Goal: Information Seeking & Learning: Learn about a topic

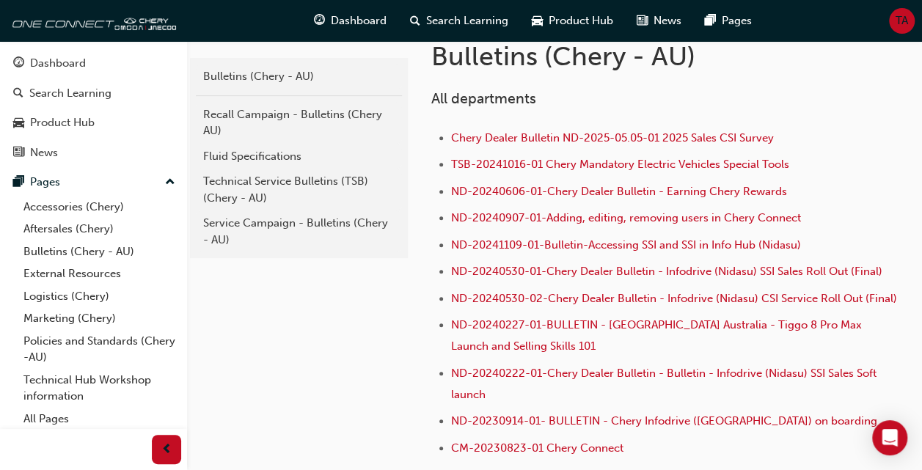
scroll to position [266, 0]
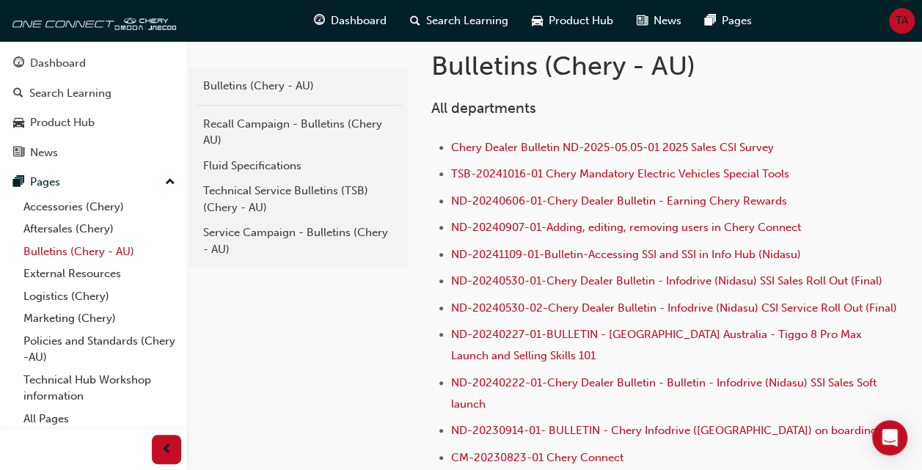
click at [50, 246] on link "Bulletins (Chery - AU)" at bounding box center [100, 252] width 164 height 23
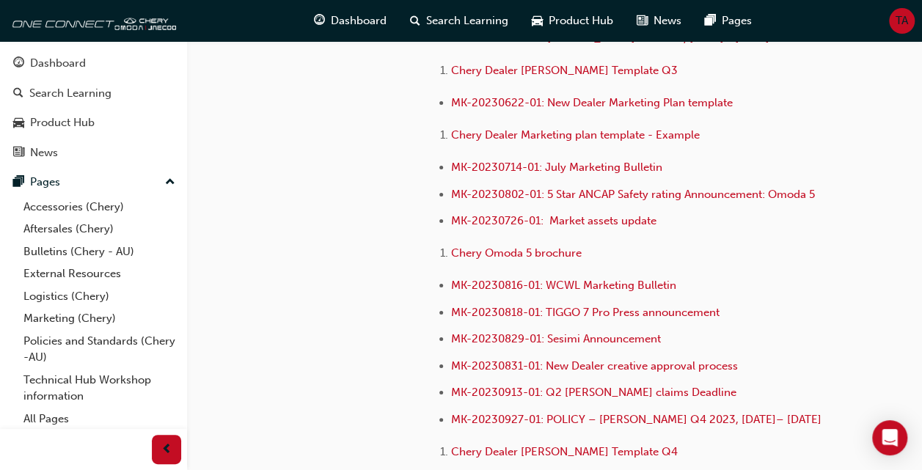
scroll to position [2778, 0]
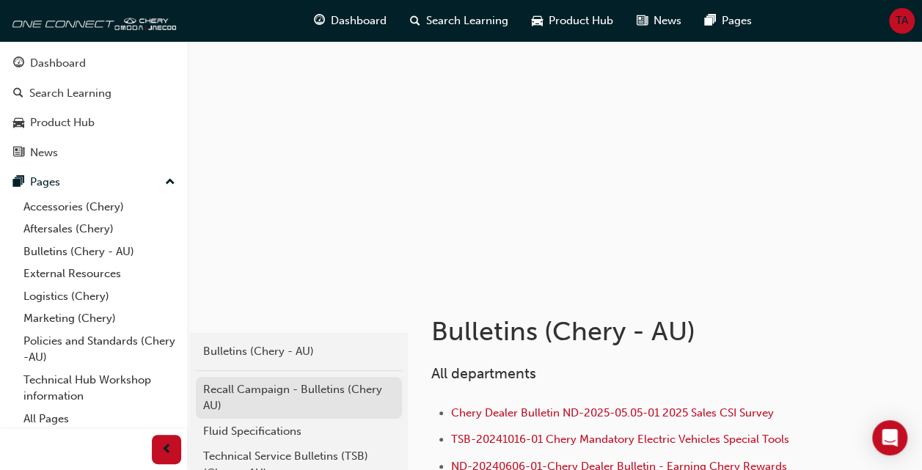
click at [266, 384] on div "Recall Campaign - Bulletins (Chery AU)" at bounding box center [298, 397] width 191 height 33
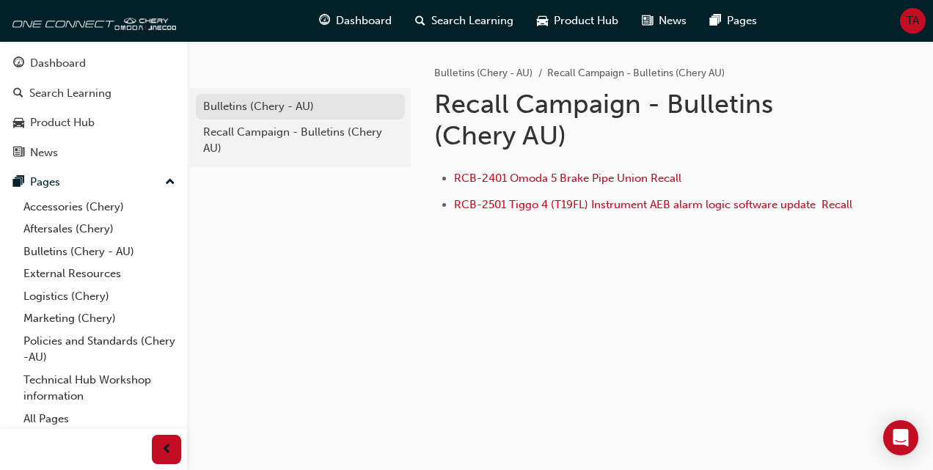
click at [219, 106] on div "Bulletins (Chery - AU)" at bounding box center [300, 106] width 194 height 17
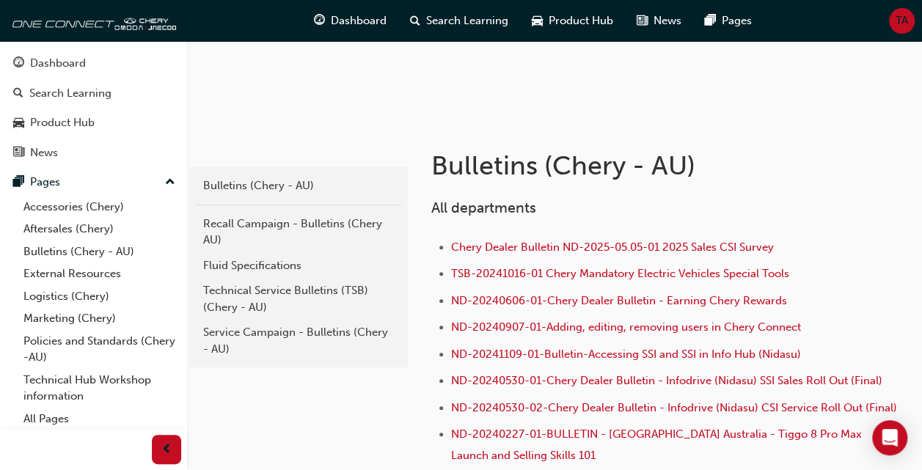
scroll to position [205, 0]
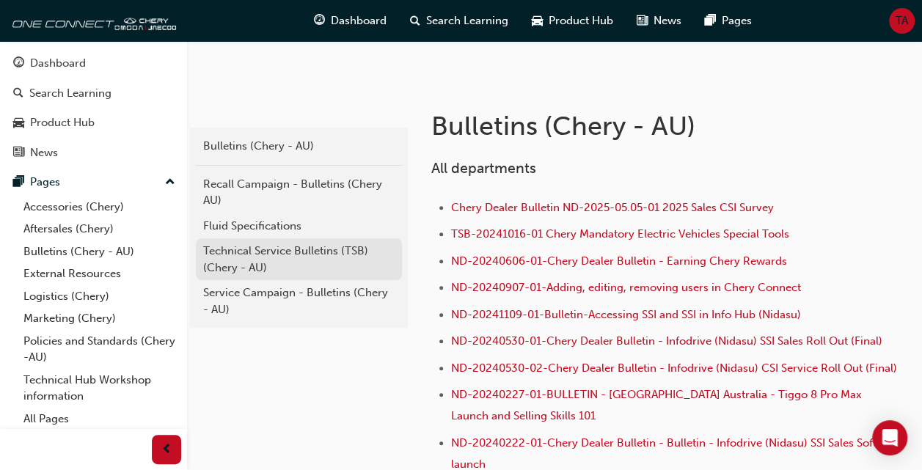
click at [232, 254] on div "Technical Service Bulletins (TSB) (Chery - AU)" at bounding box center [298, 259] width 191 height 33
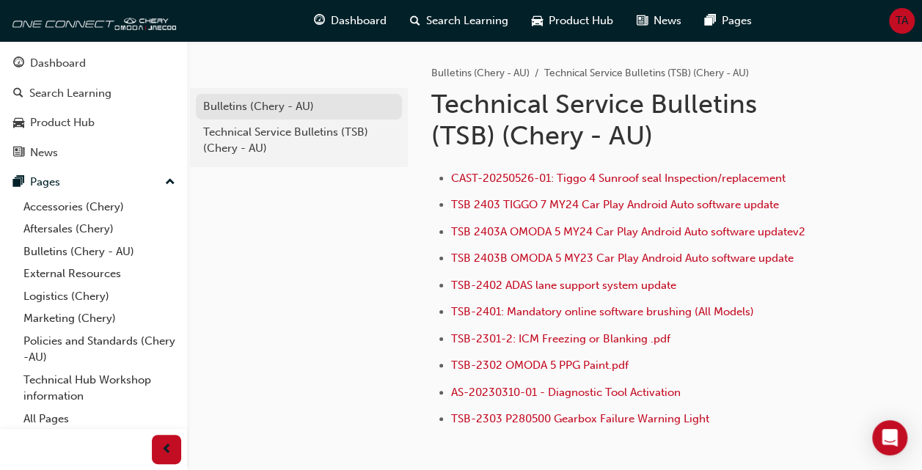
click at [238, 107] on div "Bulletins (Chery - AU)" at bounding box center [298, 106] width 191 height 17
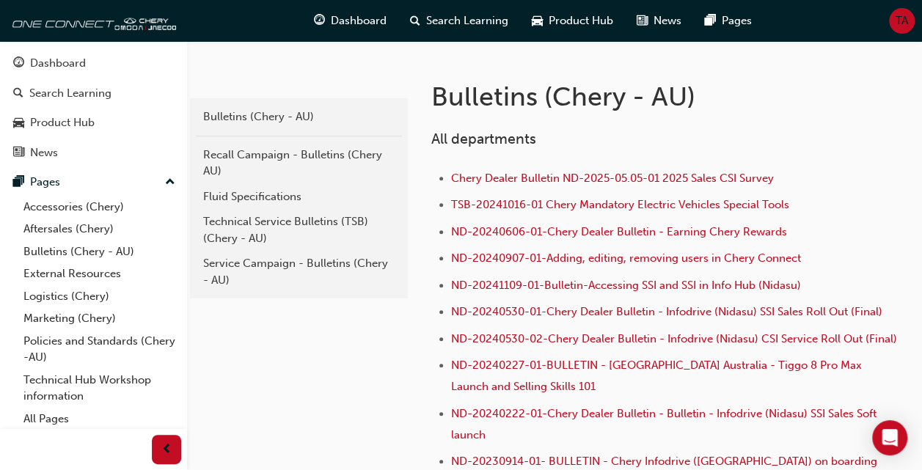
scroll to position [244, 0]
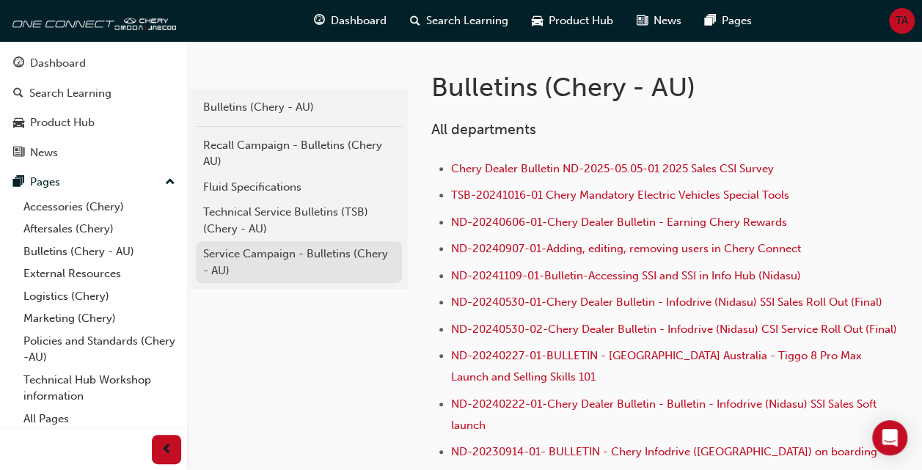
click at [260, 260] on div "Service Campaign - Bulletins (Chery - AU)" at bounding box center [298, 262] width 191 height 33
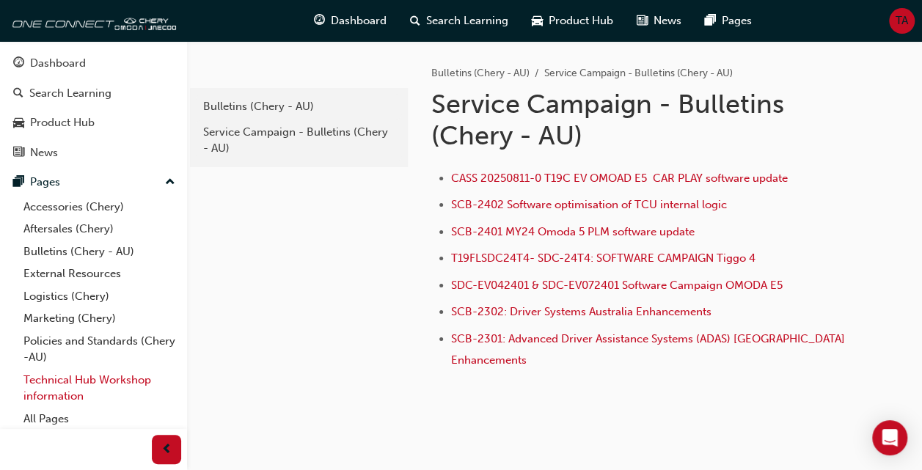
click at [52, 381] on link "Technical Hub Workshop information" at bounding box center [100, 388] width 164 height 39
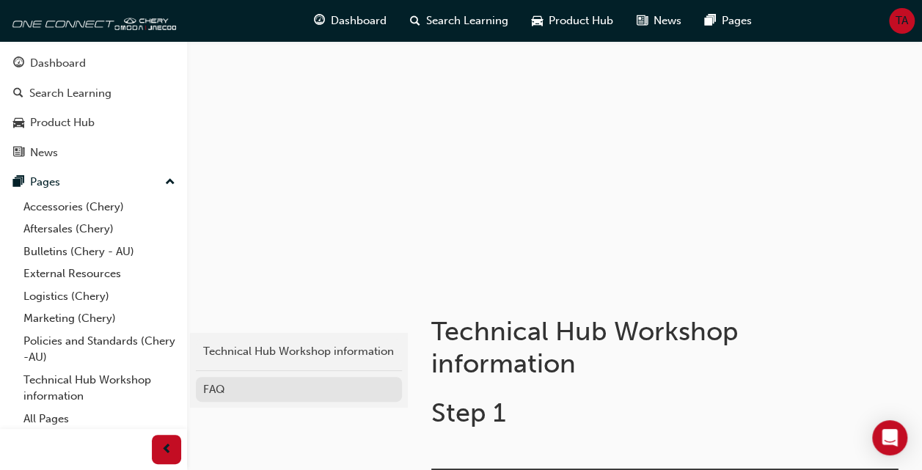
click at [220, 392] on div "FAQ" at bounding box center [298, 389] width 191 height 17
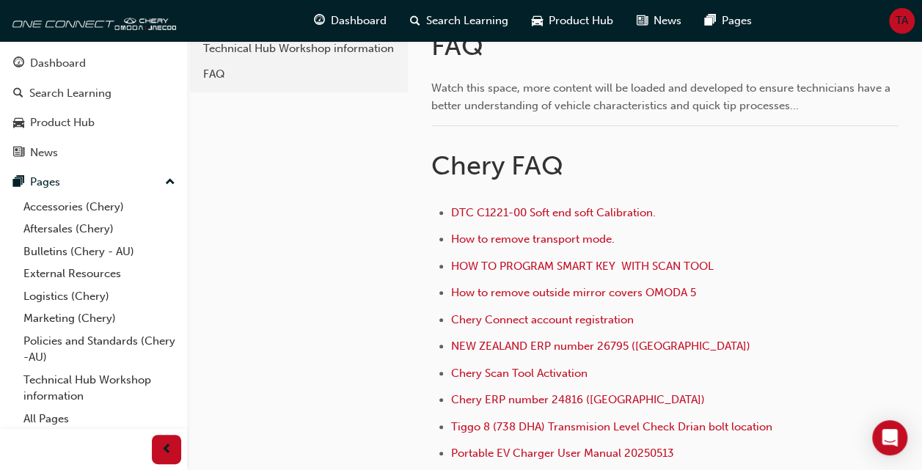
scroll to position [362, 0]
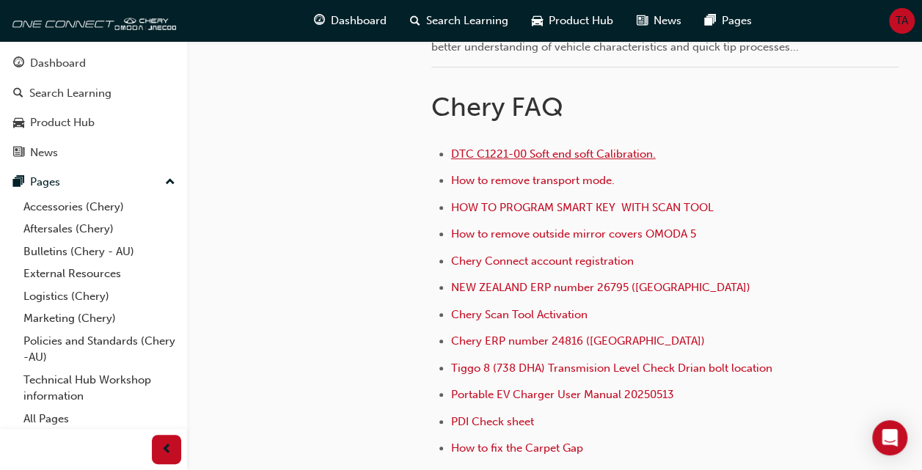
click at [549, 150] on span "DTC C1221-00 Soft end soft Calibration." at bounding box center [553, 153] width 205 height 13
